Goal: Browse casually

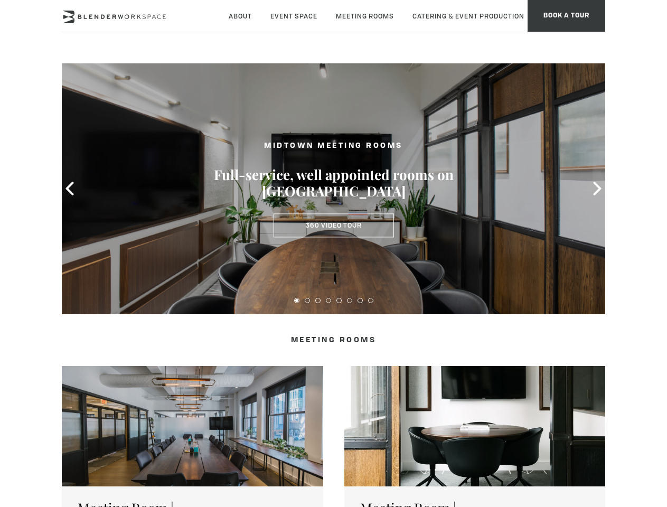
click at [70, 189] on icon at bounding box center [70, 189] width 14 height 14
click at [598, 189] on icon at bounding box center [598, 189] width 14 height 14
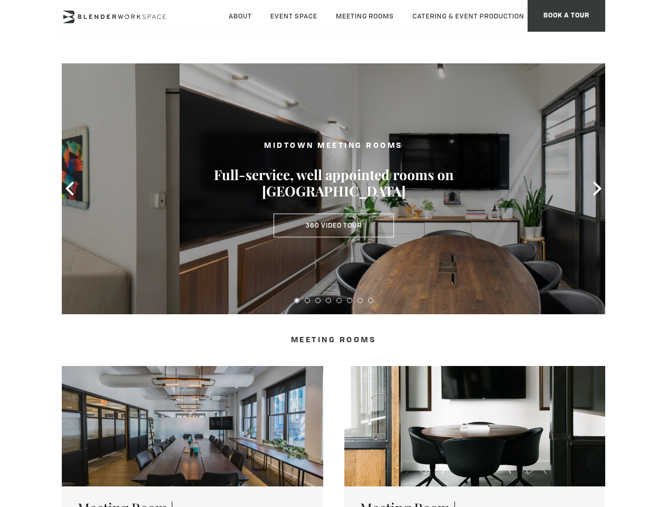
click at [297, 301] on button at bounding box center [296, 300] width 5 height 5
click at [308, 301] on button at bounding box center [307, 300] width 5 height 5
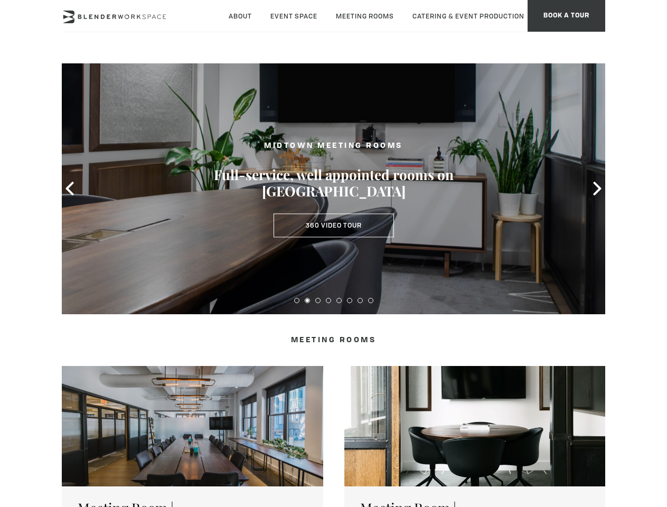
click at [318, 301] on button at bounding box center [317, 300] width 5 height 5
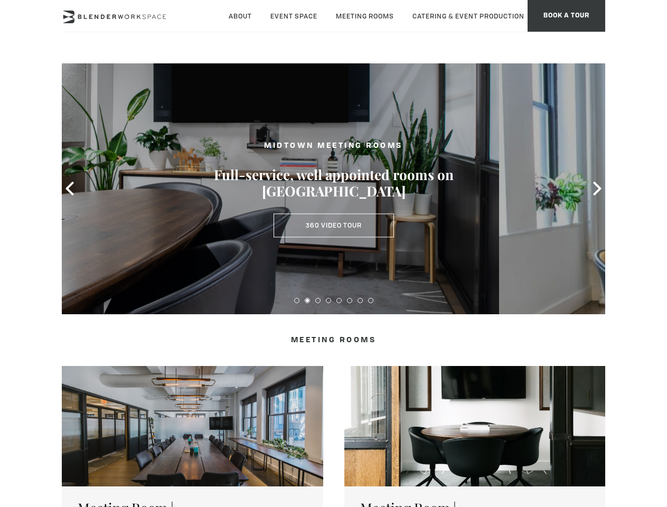
click at [329, 301] on button at bounding box center [328, 300] width 5 height 5
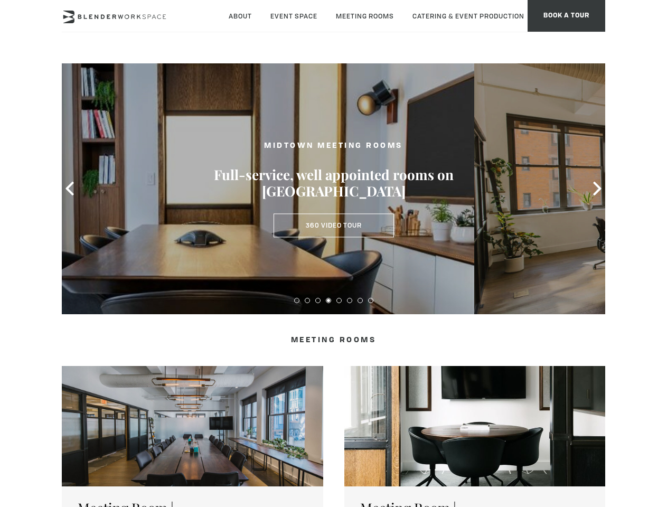
click at [339, 301] on button at bounding box center [339, 300] width 5 height 5
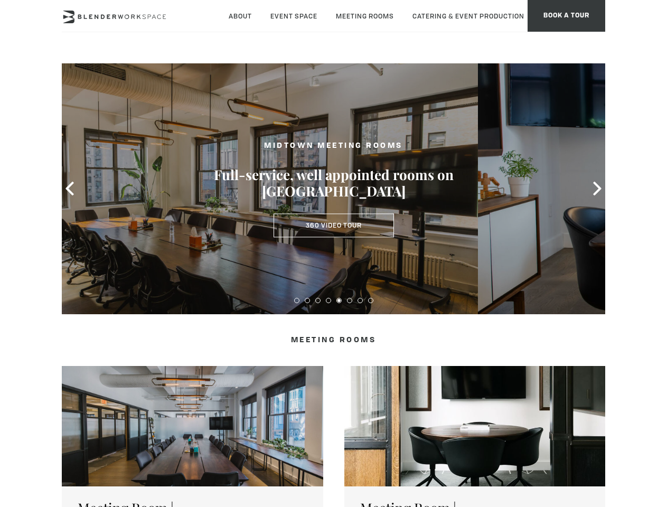
click at [350, 301] on button at bounding box center [349, 300] width 5 height 5
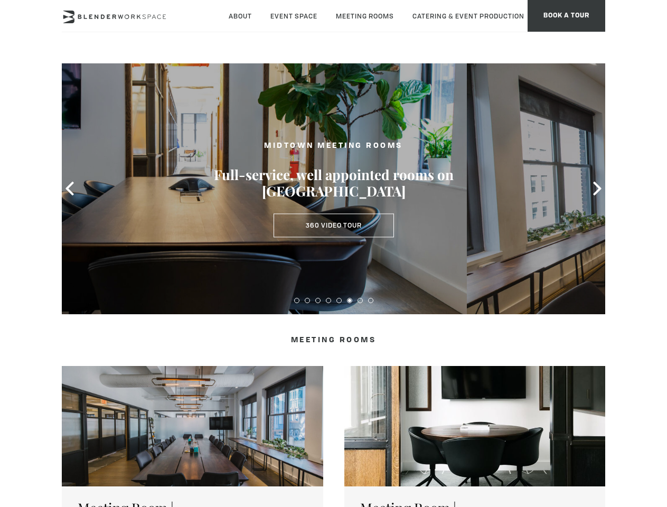
click at [360, 301] on button at bounding box center [360, 300] width 5 height 5
click at [371, 301] on button at bounding box center [370, 300] width 5 height 5
